Goal: Find specific page/section: Find specific page/section

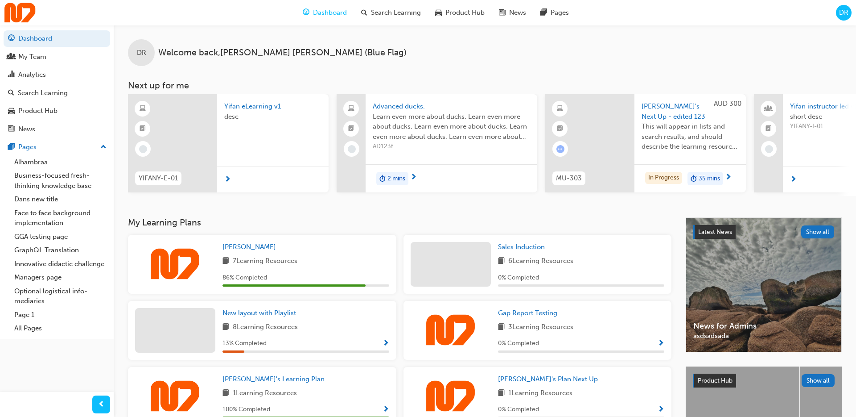
click at [849, 11] on div "DR" at bounding box center [844, 13] width 16 height 16
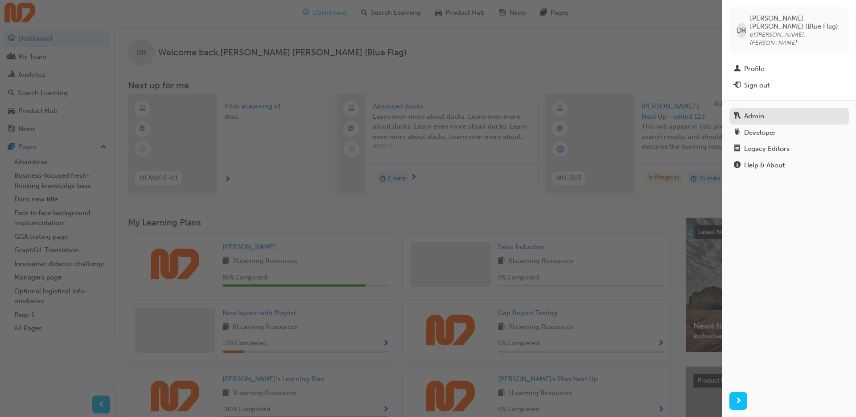
click at [746, 111] on div "Admin" at bounding box center [754, 116] width 20 height 10
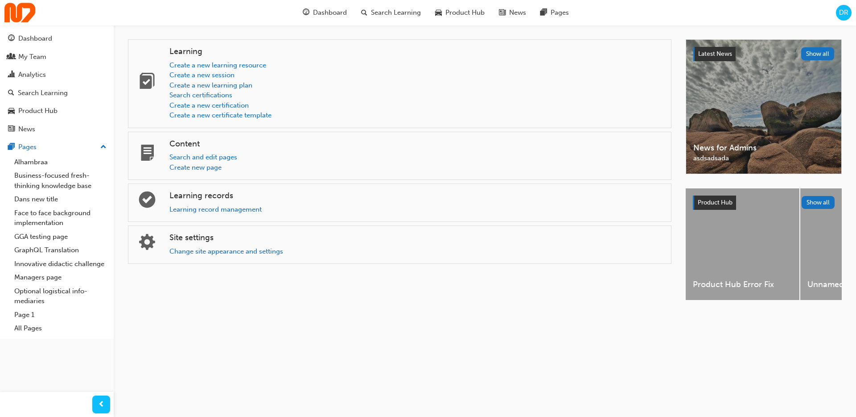
click at [846, 8] on span "DR" at bounding box center [843, 13] width 9 height 10
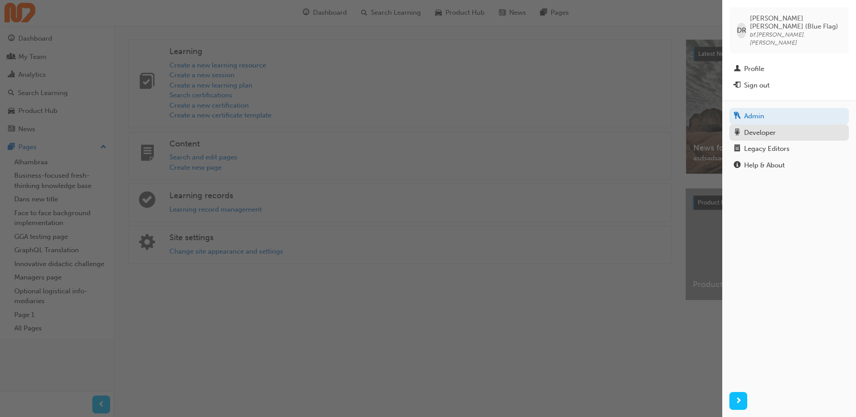
click at [783, 127] on div "Developer" at bounding box center [789, 132] width 111 height 11
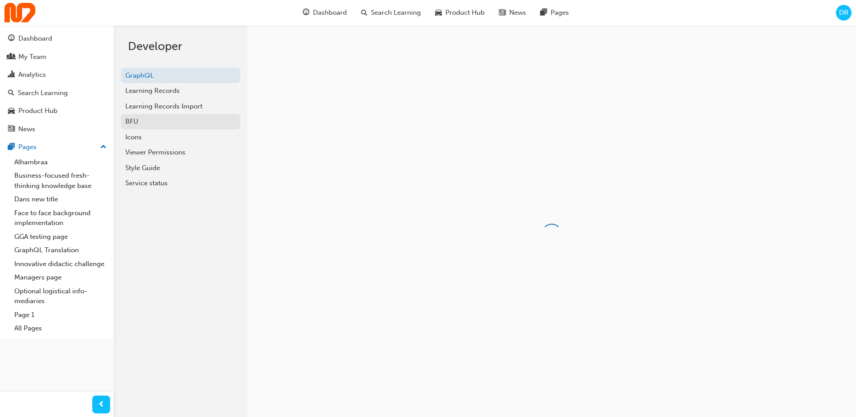
click at [153, 125] on div "BFU" at bounding box center [180, 121] width 111 height 10
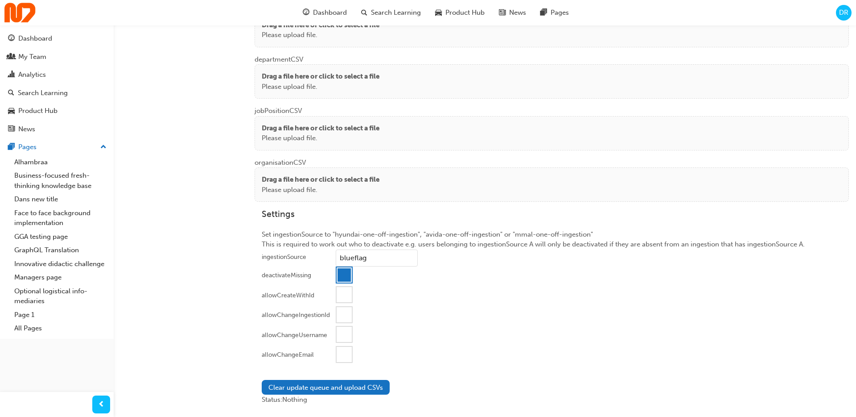
scroll to position [791, 0]
